Goal: Find specific page/section: Find specific page/section

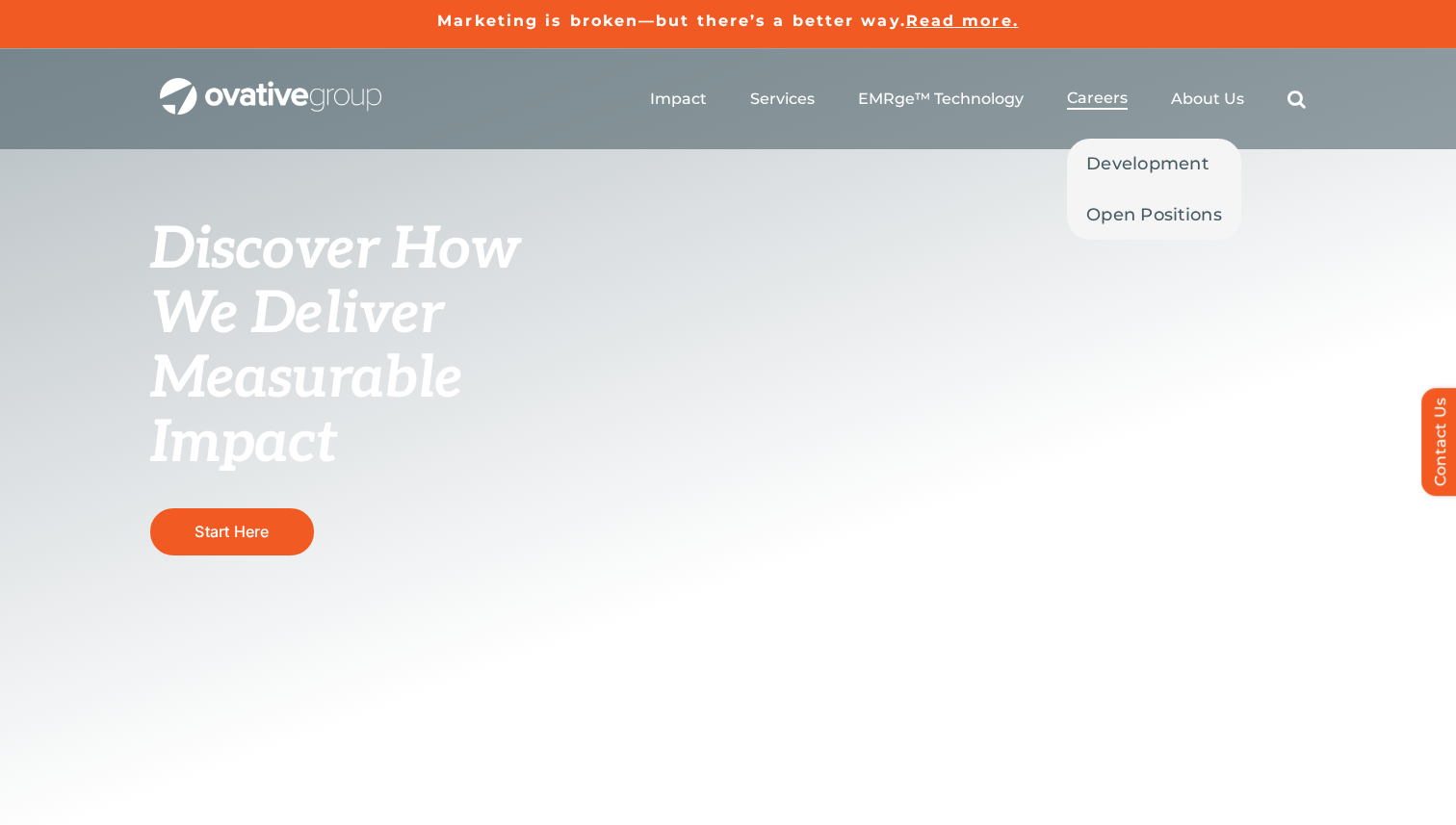
click at [1115, 98] on span "Careers" at bounding box center [1097, 98] width 61 height 19
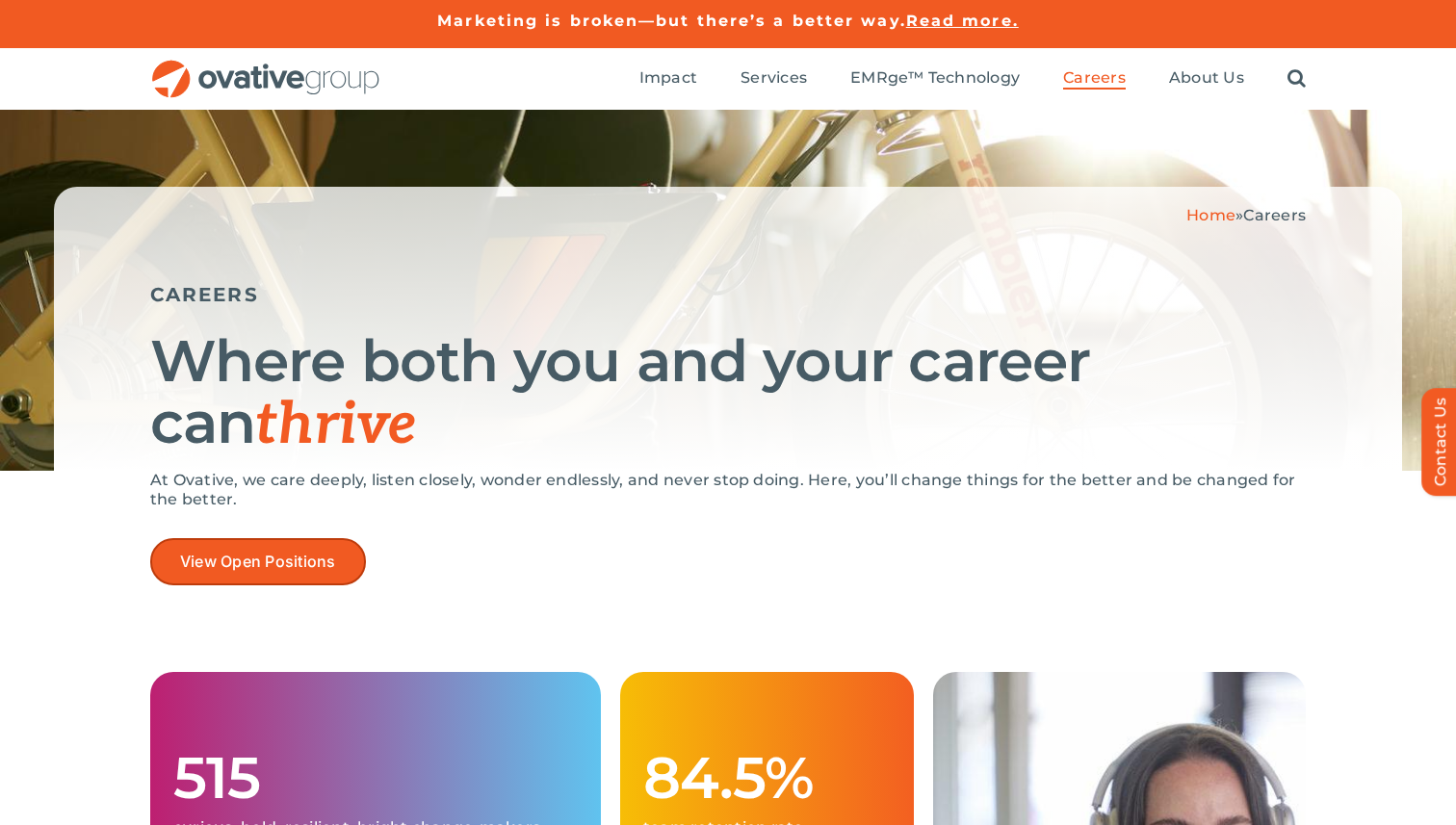
click at [336, 551] on link "View Open Positions" at bounding box center [258, 561] width 215 height 48
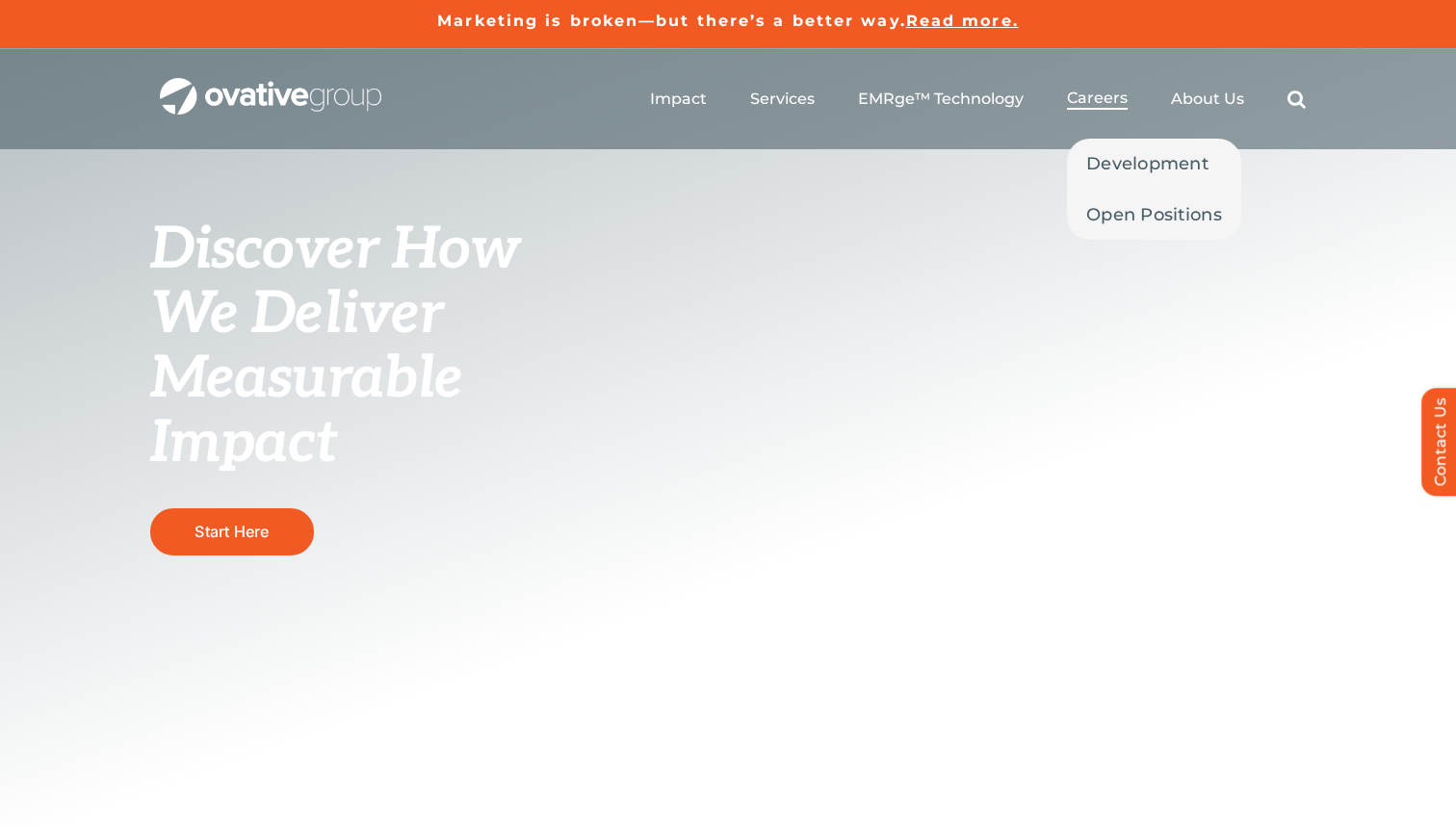
click at [1114, 105] on span "Careers" at bounding box center [1097, 98] width 61 height 19
